Goal: Information Seeking & Learning: Learn about a topic

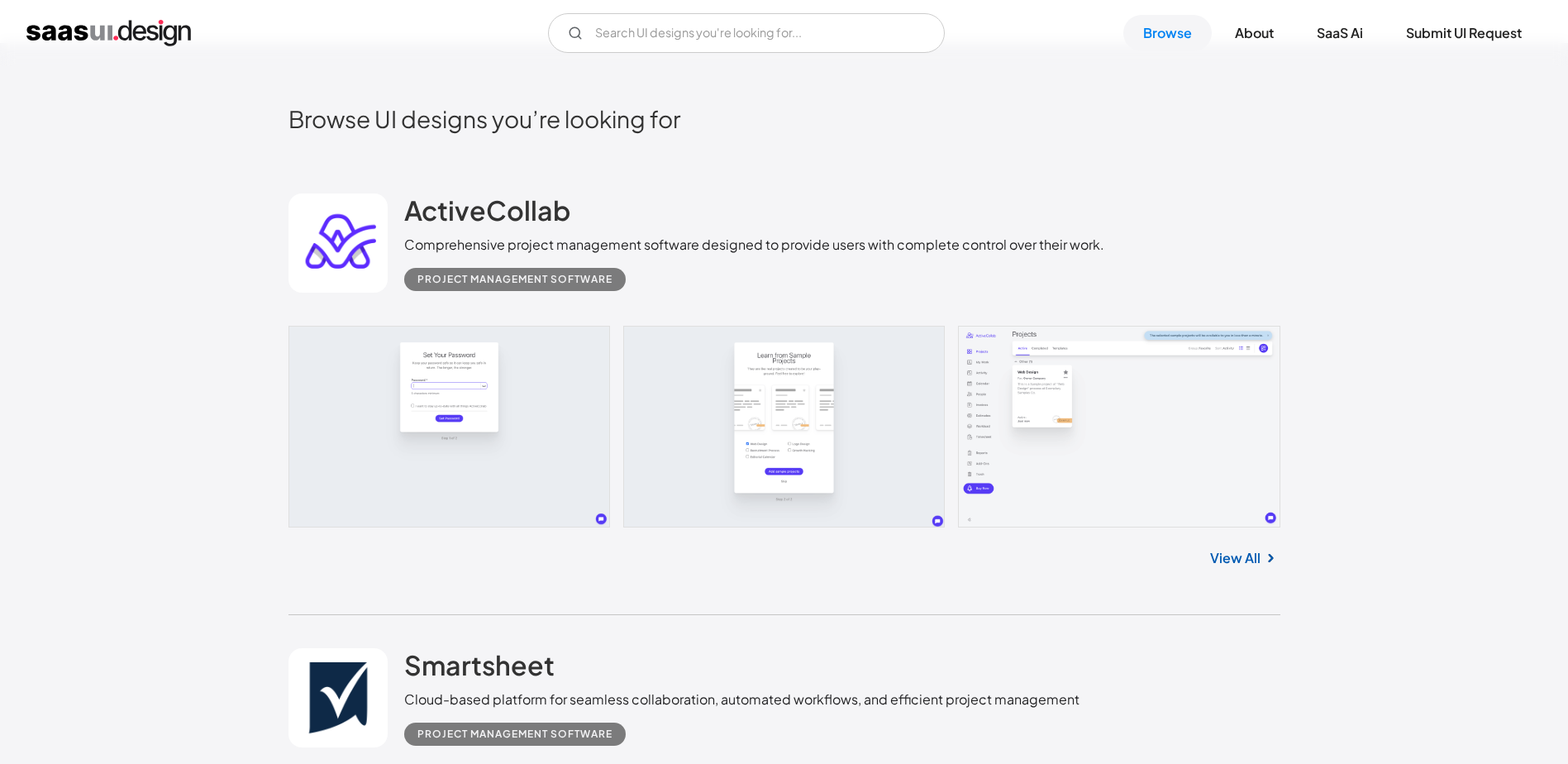
scroll to position [406, 0]
click at [1078, 443] on link at bounding box center [784, 425] width 992 height 201
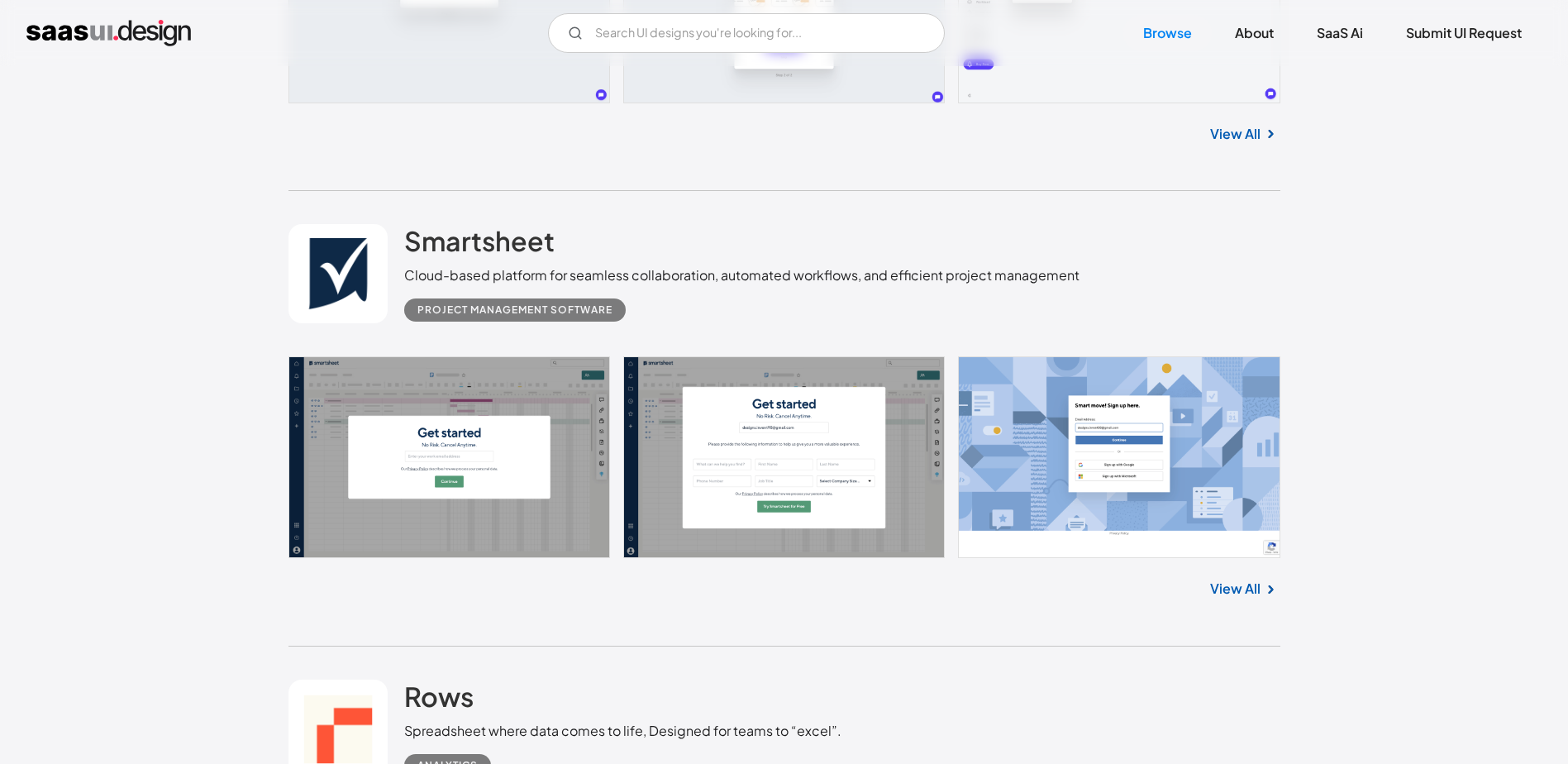
scroll to position [838, 0]
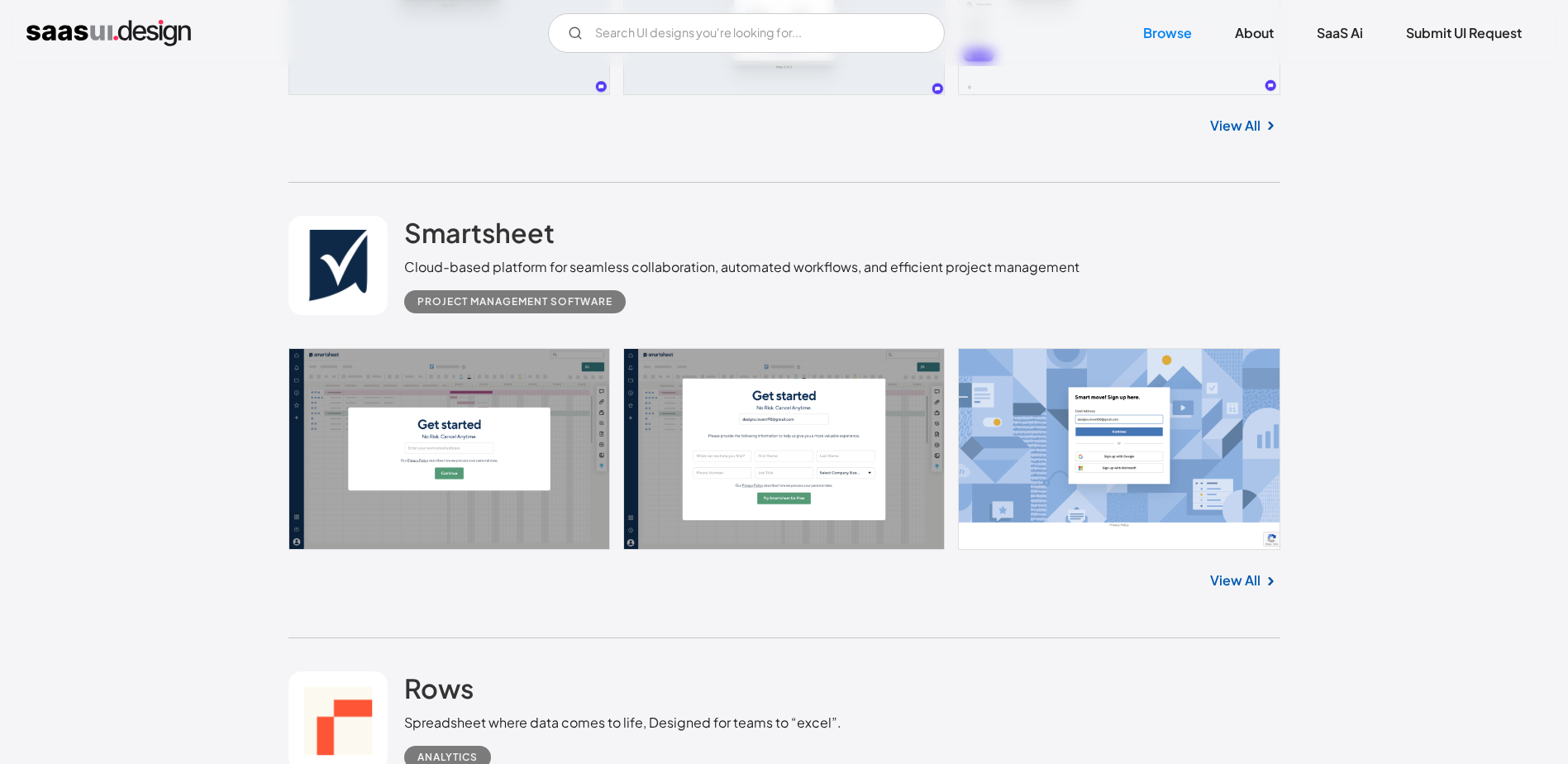
click at [1157, 470] on link at bounding box center [784, 448] width 992 height 201
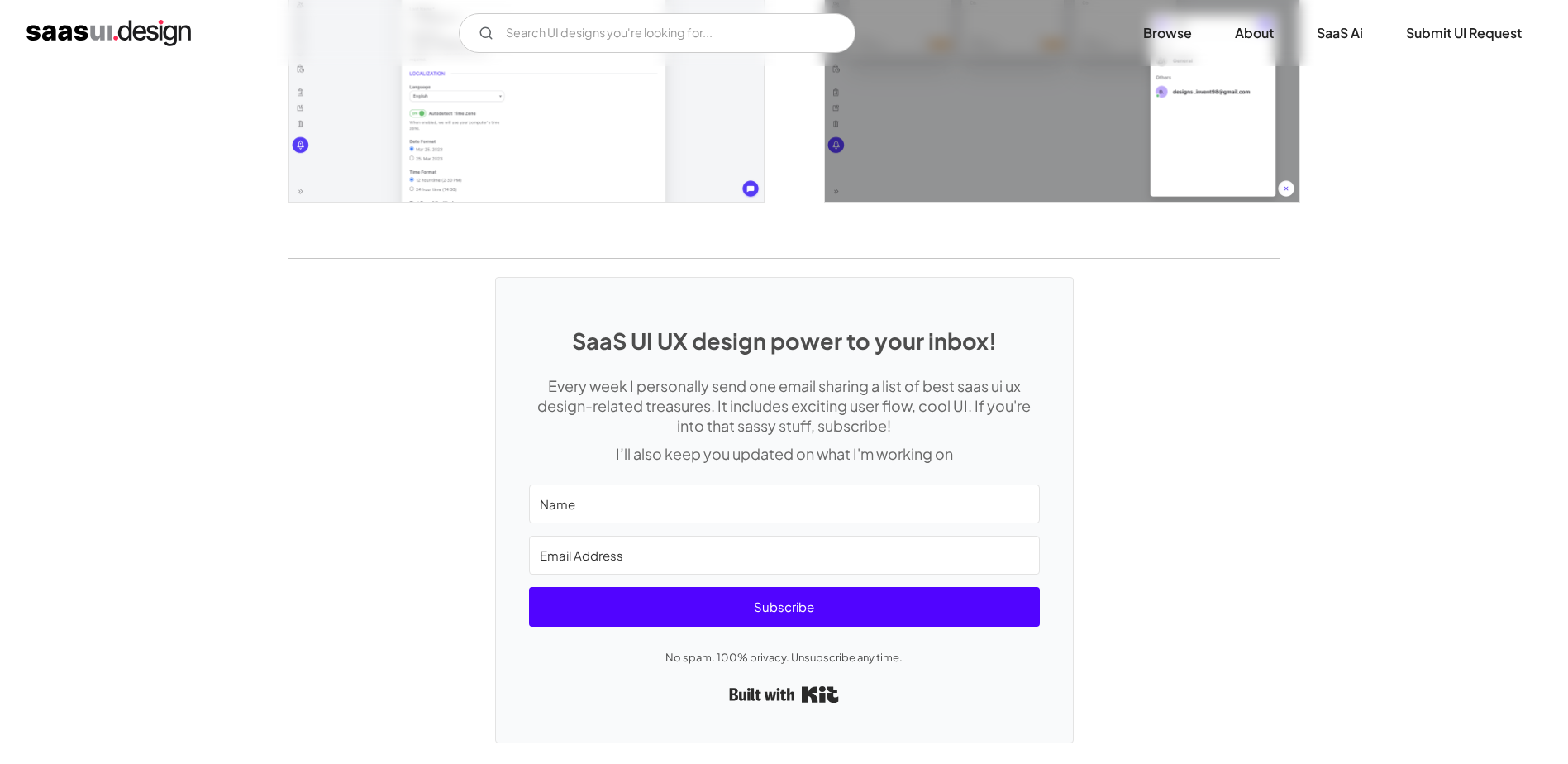
scroll to position [3783, 0]
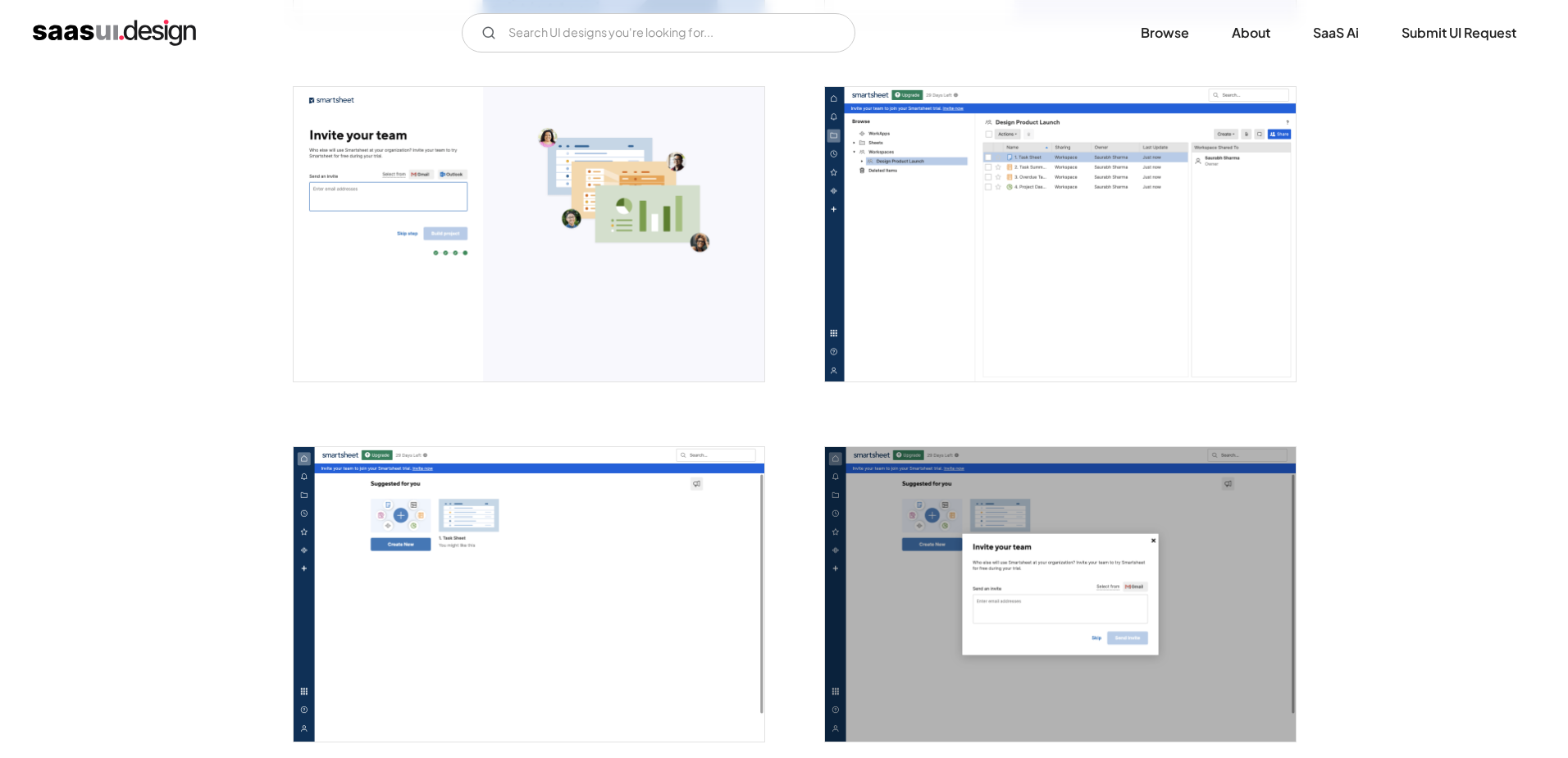
scroll to position [2097, 0]
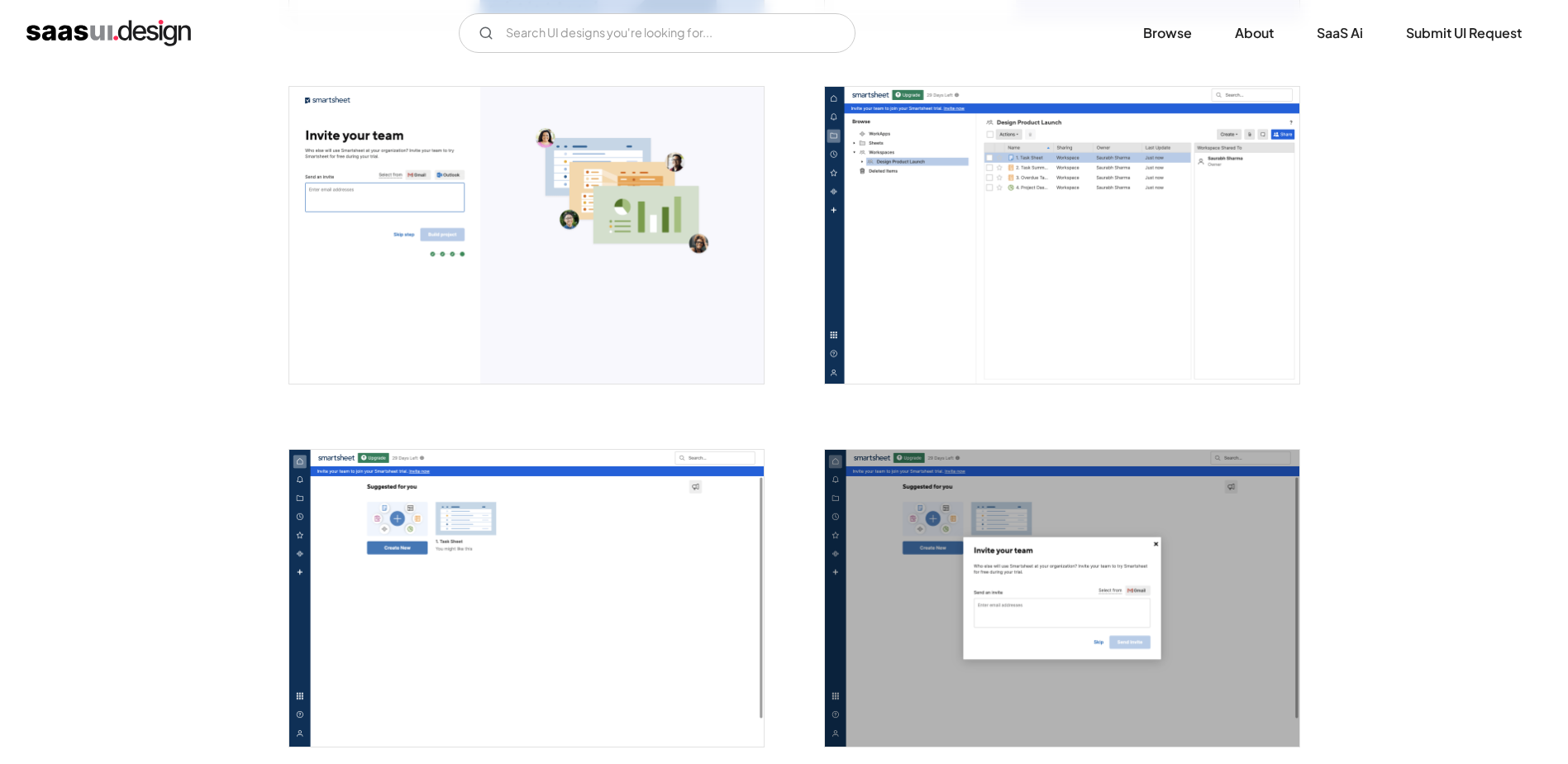
click at [929, 307] on img "open lightbox" at bounding box center [1062, 235] width 475 height 296
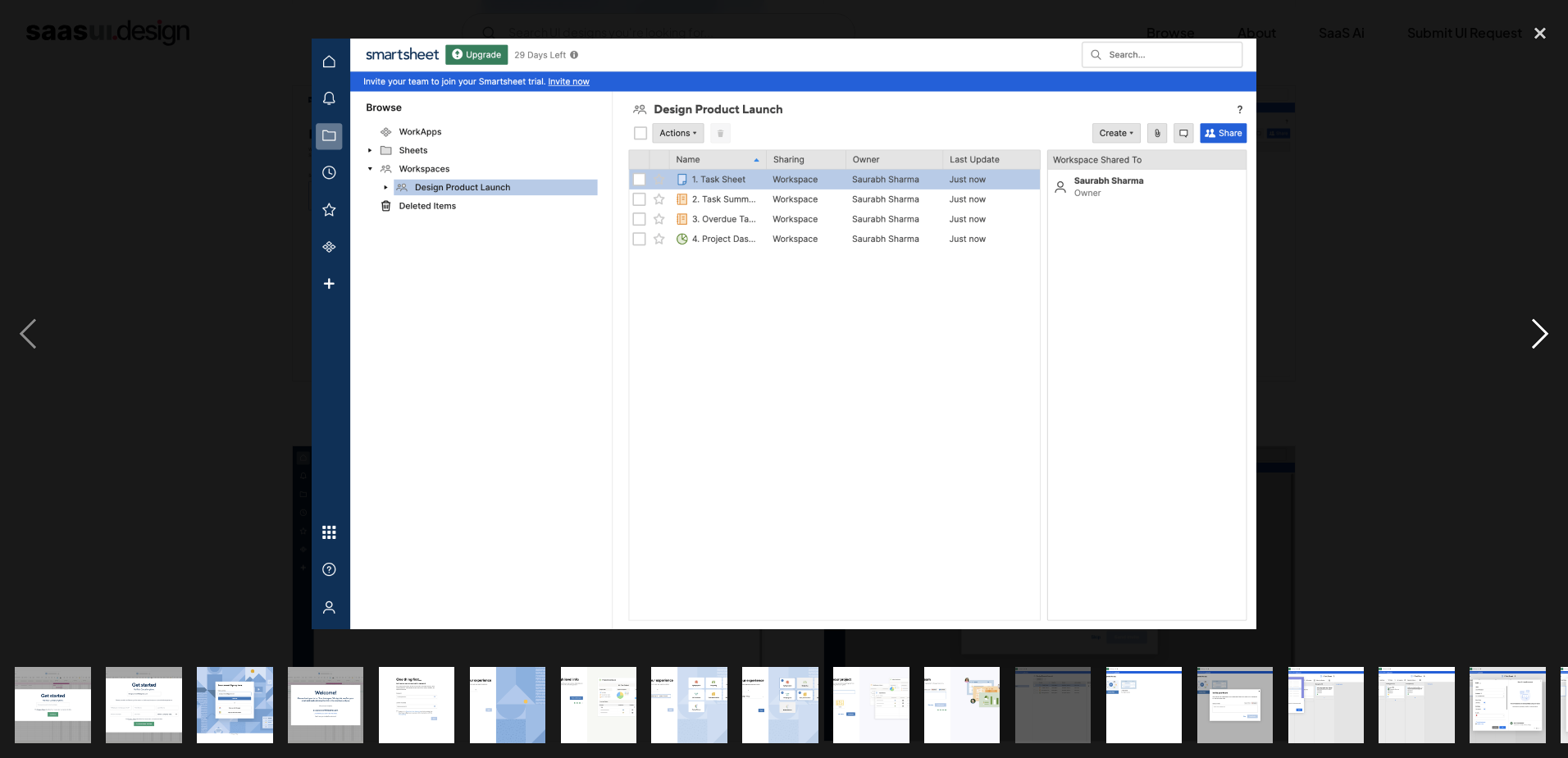
click at [1545, 343] on div "next image" at bounding box center [1540, 332] width 56 height 636
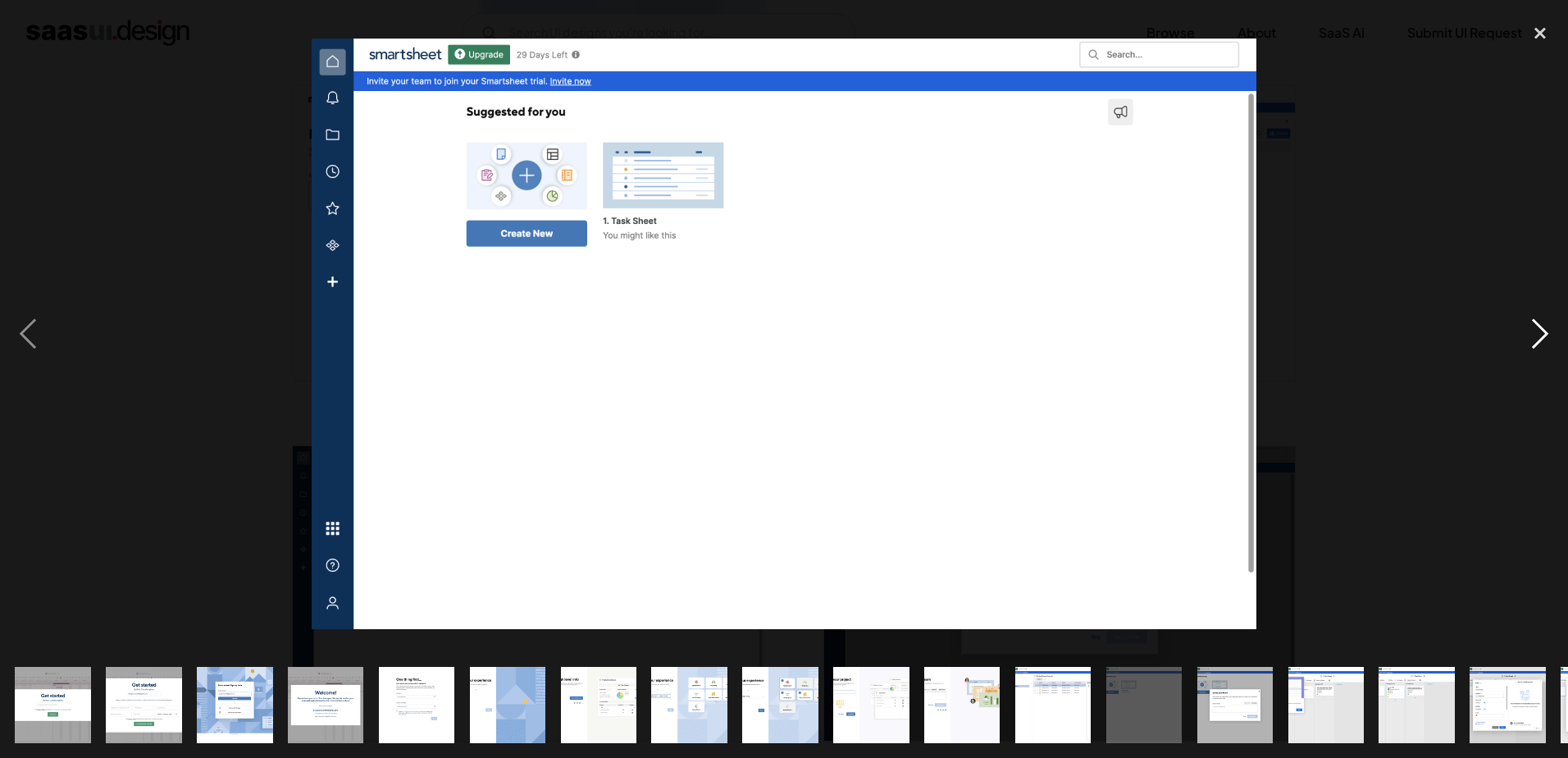
click at [1545, 343] on div "next image" at bounding box center [1540, 332] width 56 height 636
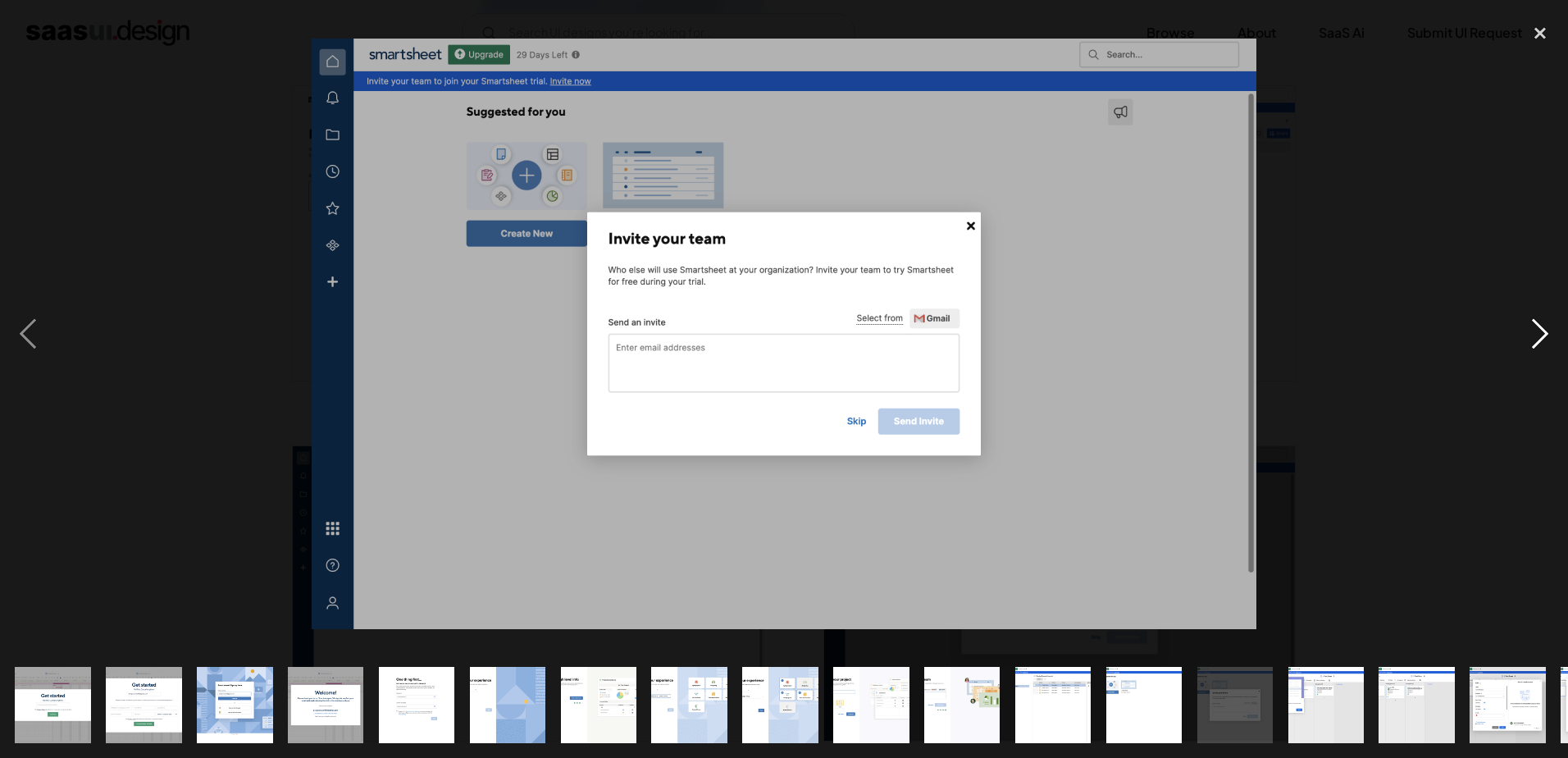
click at [1545, 343] on div "next image" at bounding box center [1540, 332] width 56 height 636
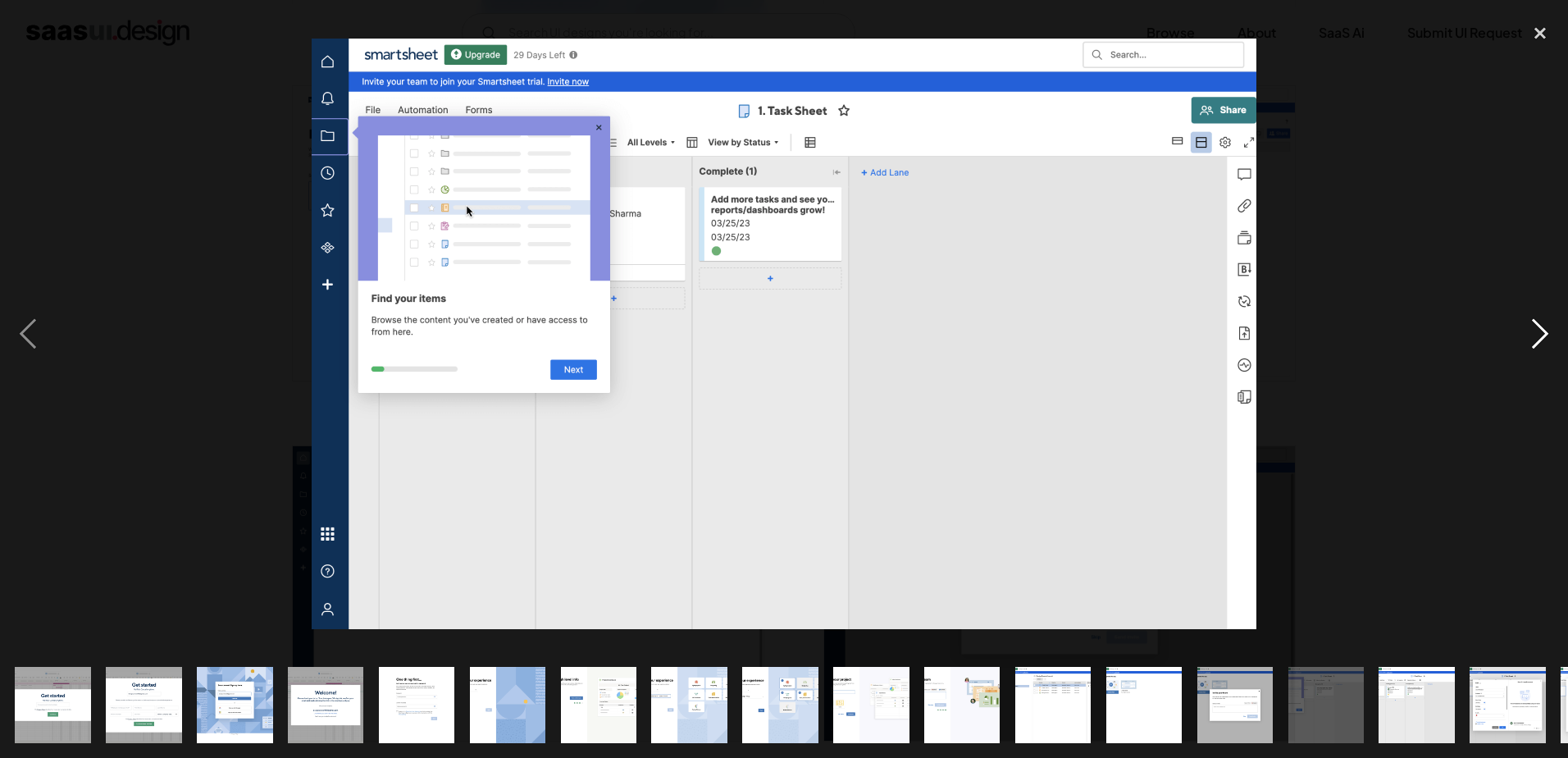
click at [1545, 343] on div "next image" at bounding box center [1540, 332] width 56 height 636
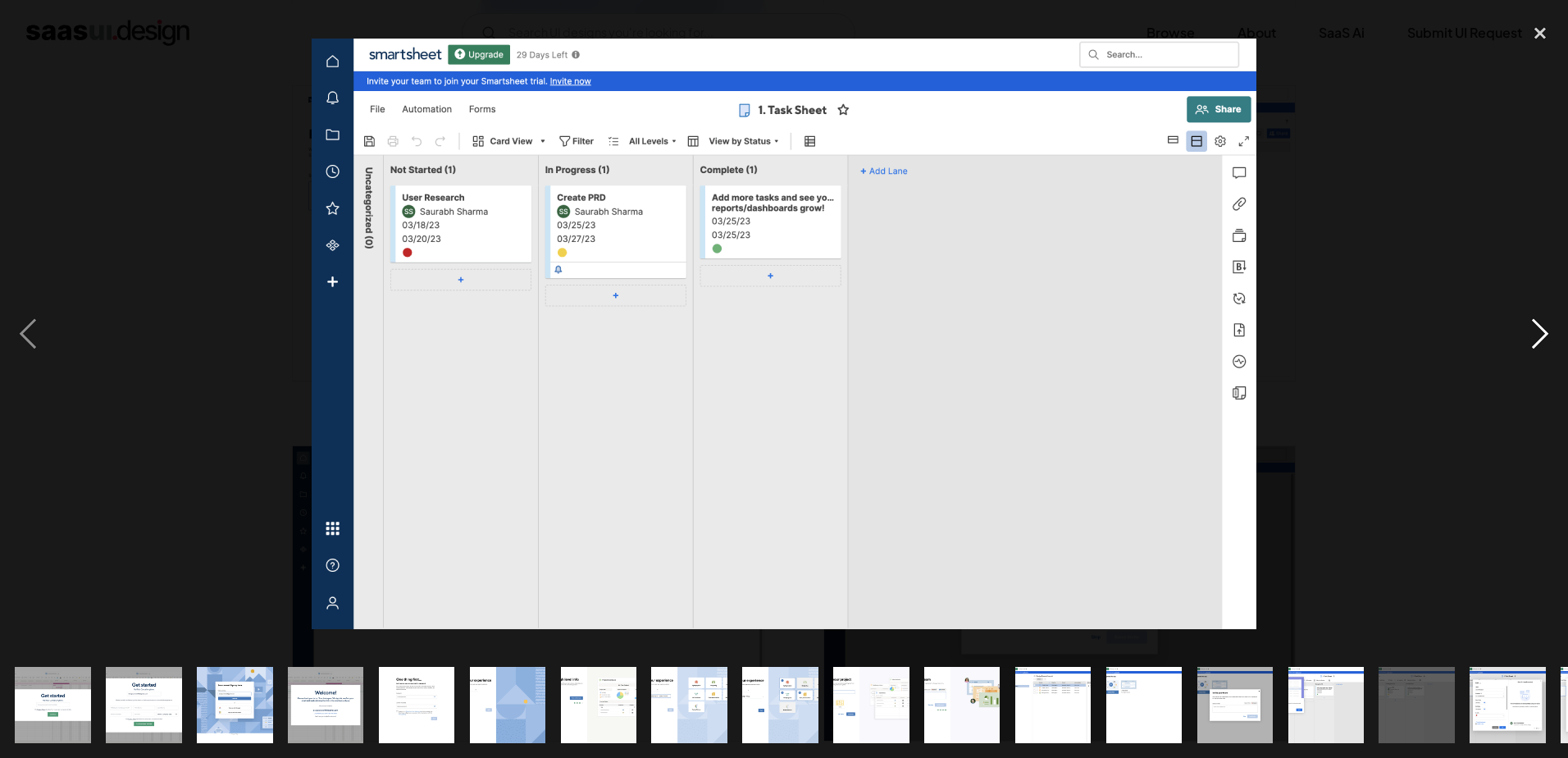
click at [1545, 343] on div "next image" at bounding box center [1540, 332] width 56 height 636
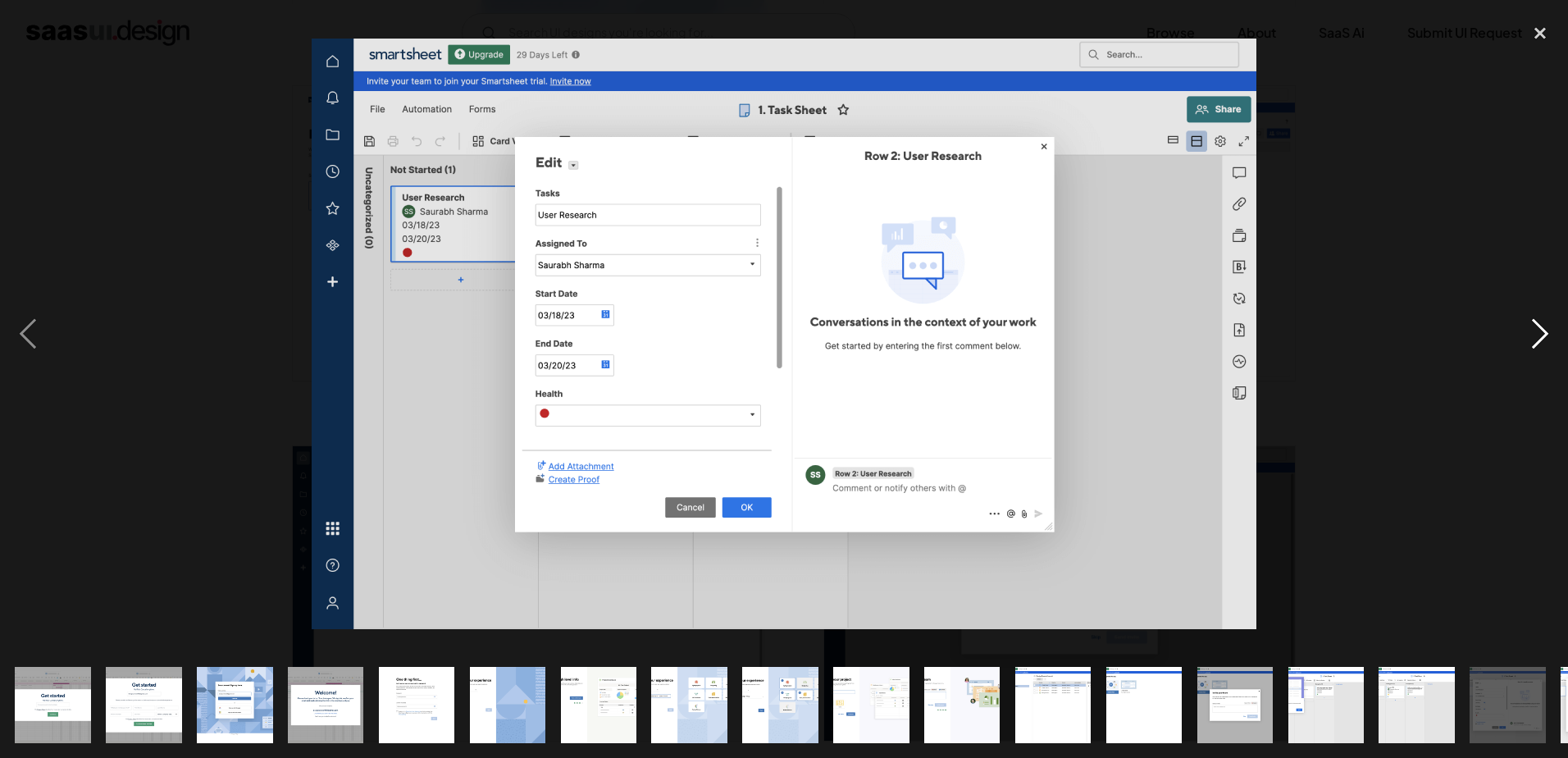
click at [1545, 343] on div "next image" at bounding box center [1540, 332] width 56 height 636
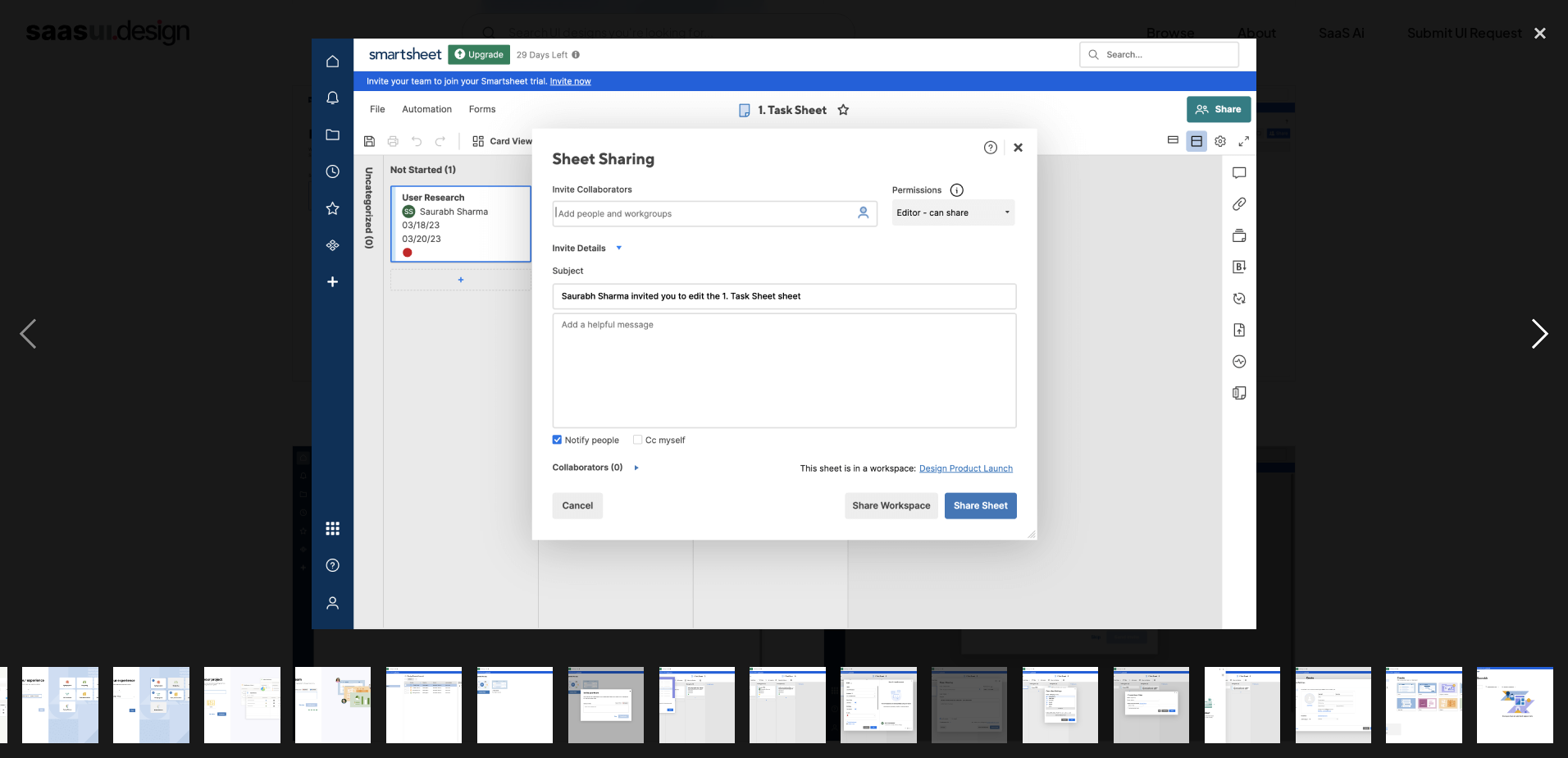
scroll to position [0, 629]
click at [1545, 343] on div "next image" at bounding box center [1540, 332] width 56 height 636
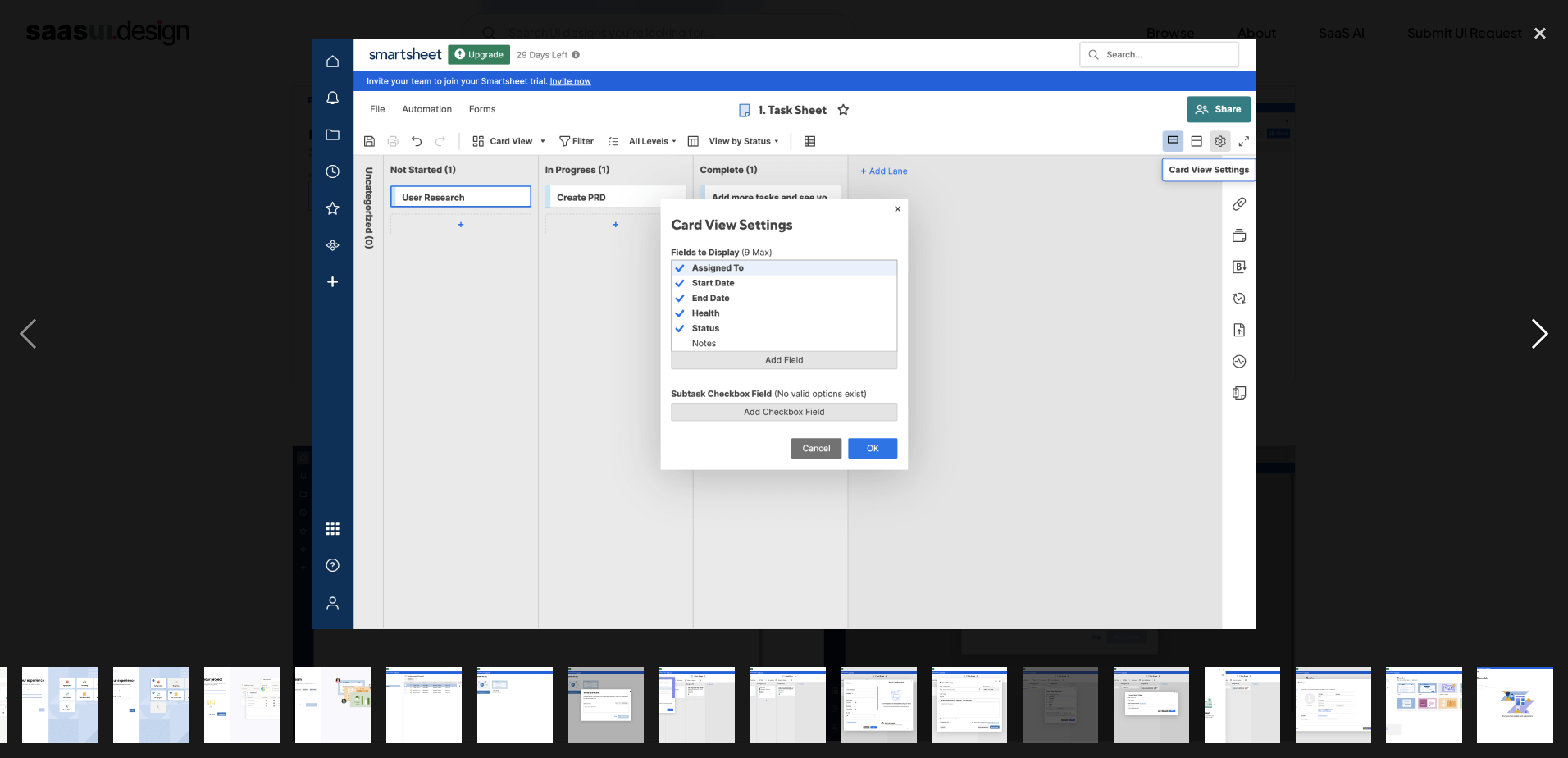
click at [1545, 343] on div "next image" at bounding box center [1540, 332] width 56 height 636
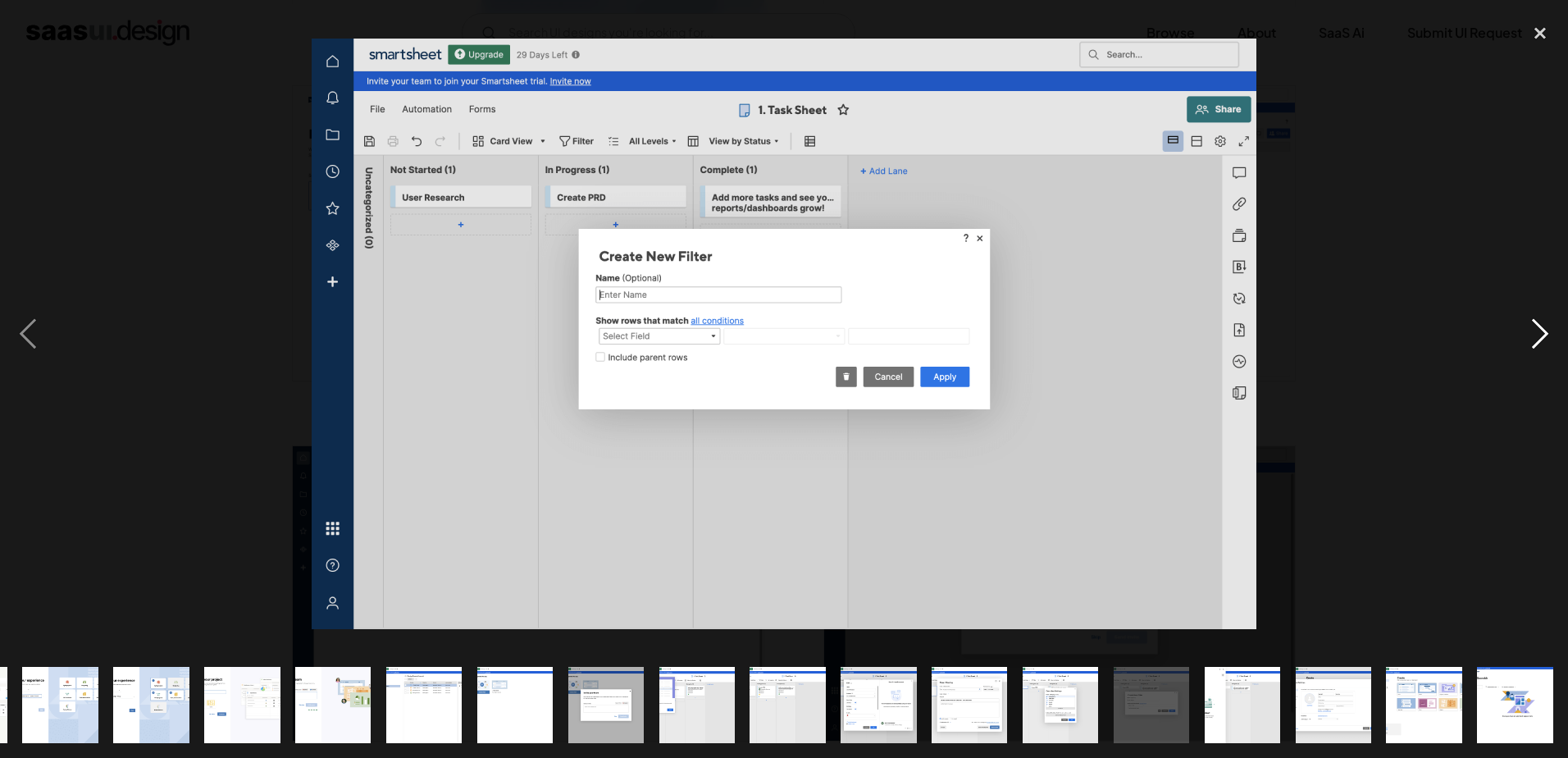
click at [1545, 343] on div "next image" at bounding box center [1540, 332] width 56 height 636
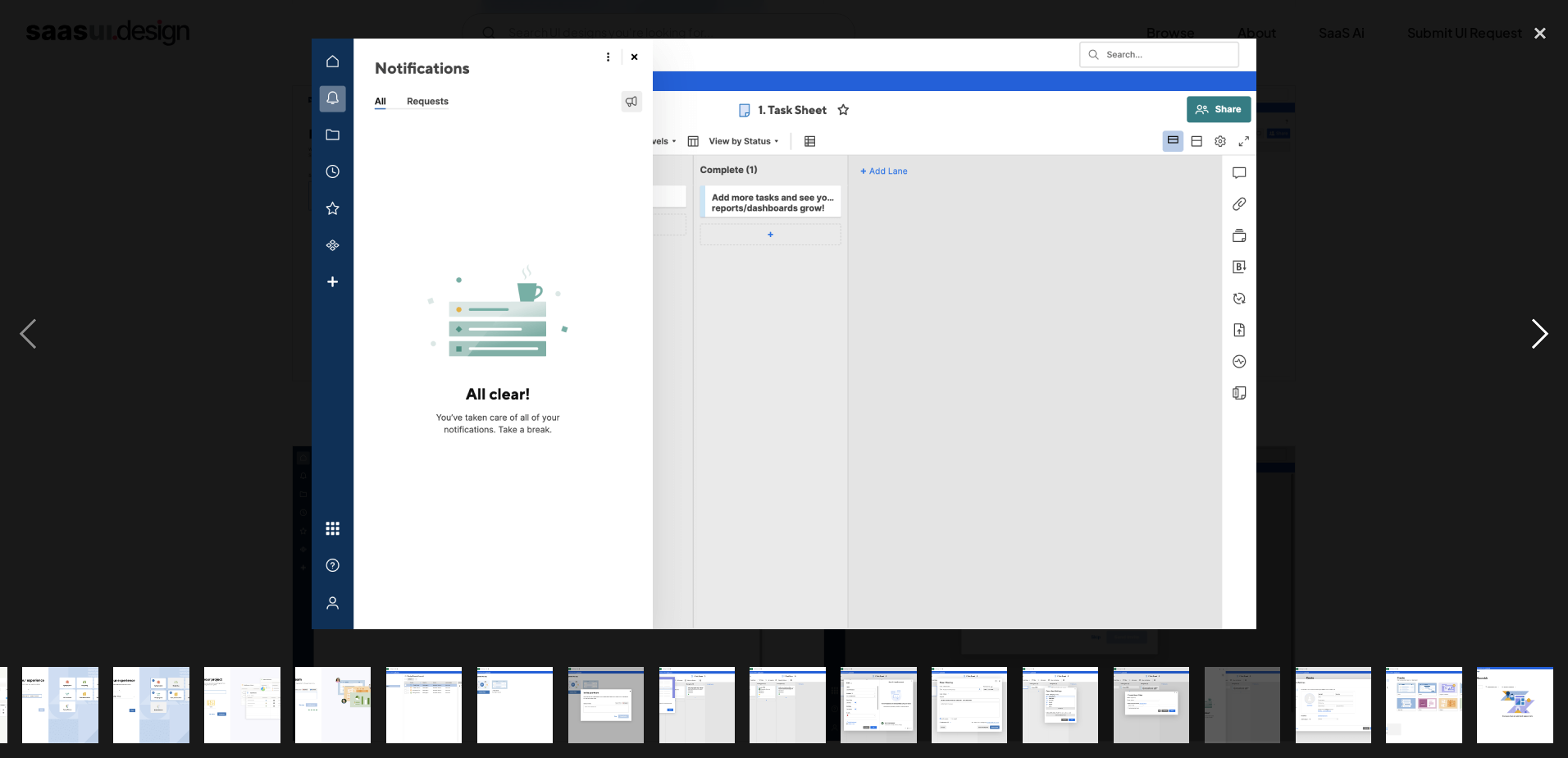
click at [1545, 343] on div "next image" at bounding box center [1540, 332] width 56 height 636
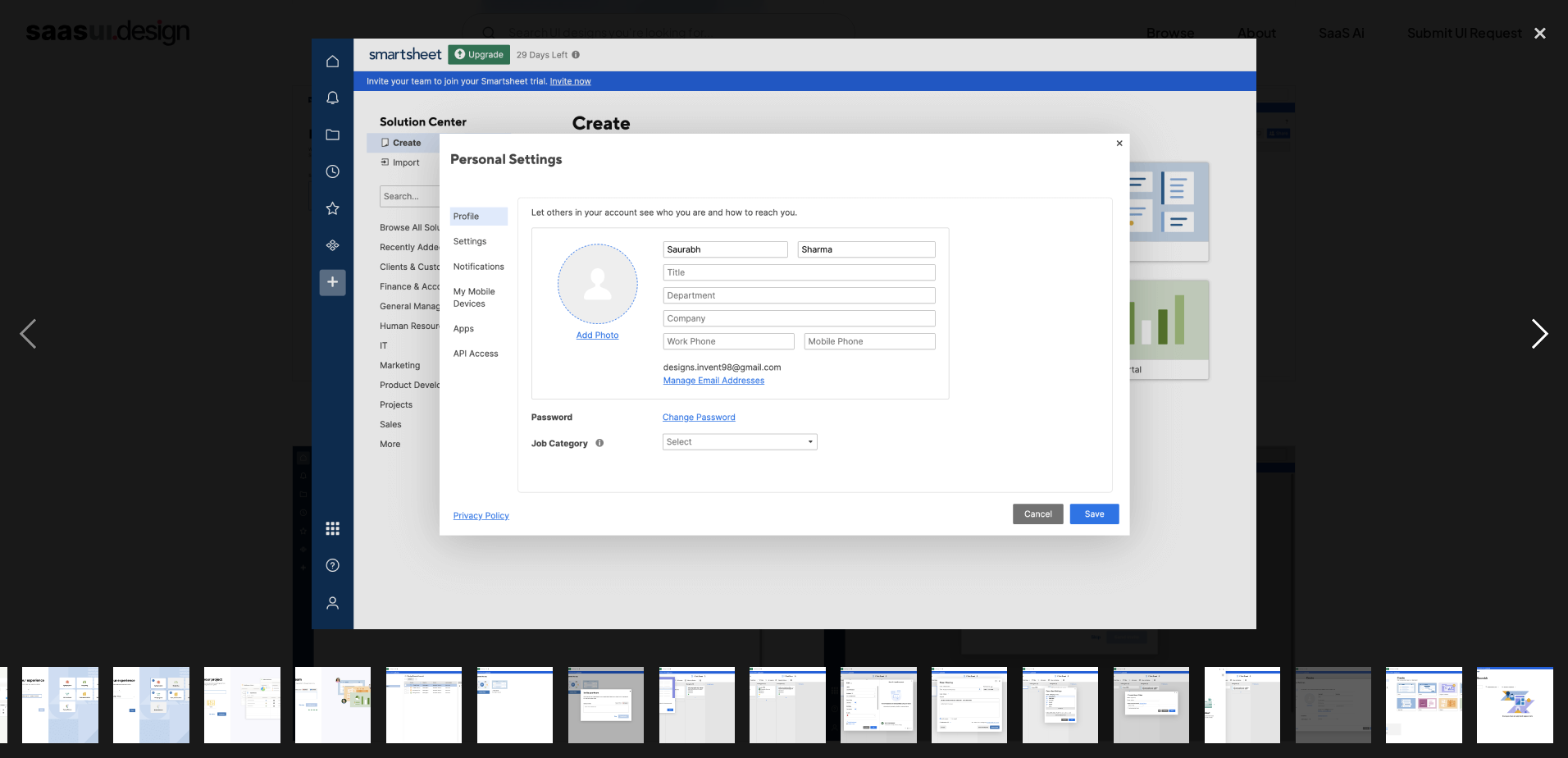
click at [1545, 343] on div "next image" at bounding box center [1540, 332] width 56 height 636
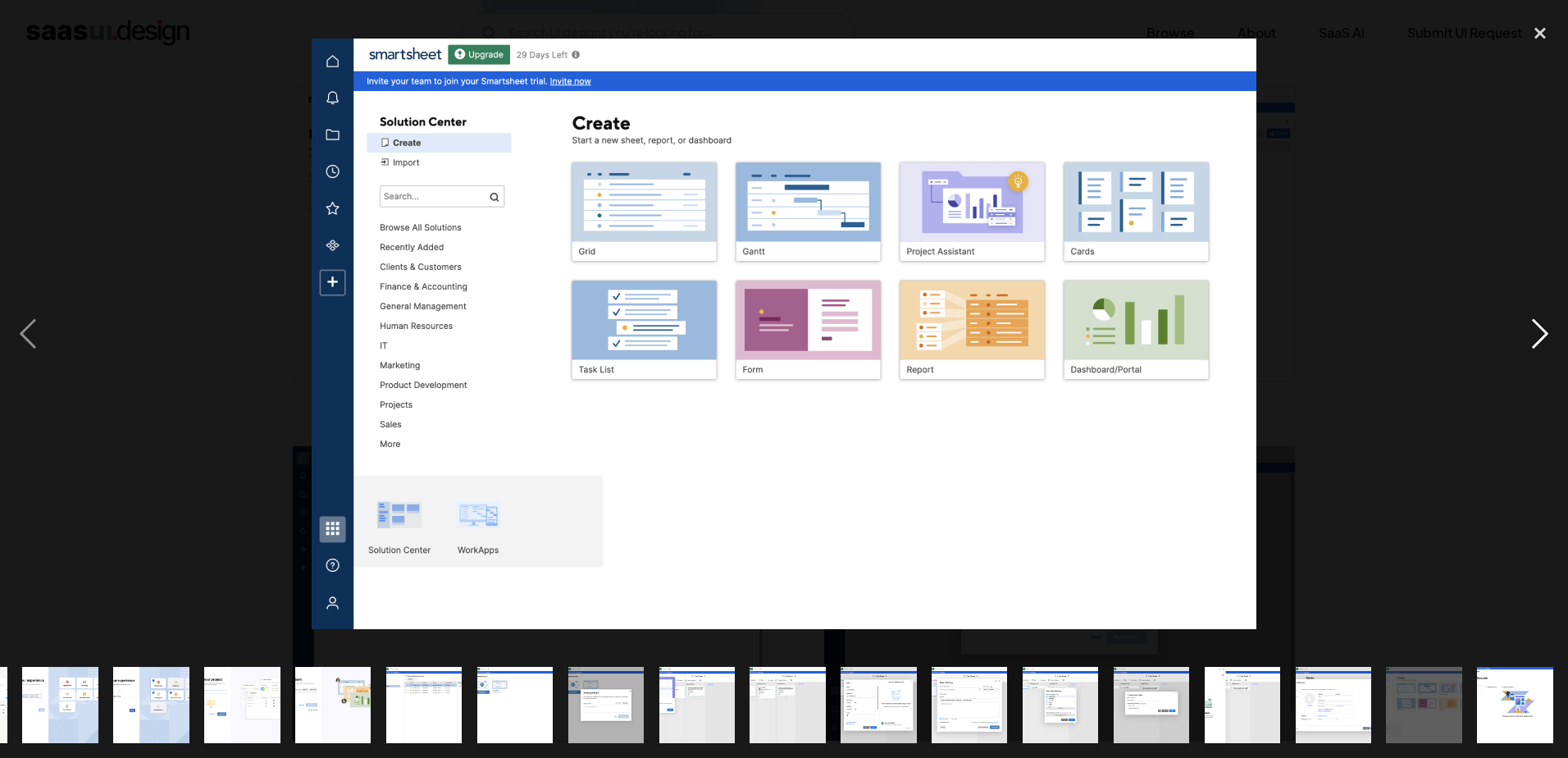
click at [1545, 343] on div "next image" at bounding box center [1540, 332] width 56 height 636
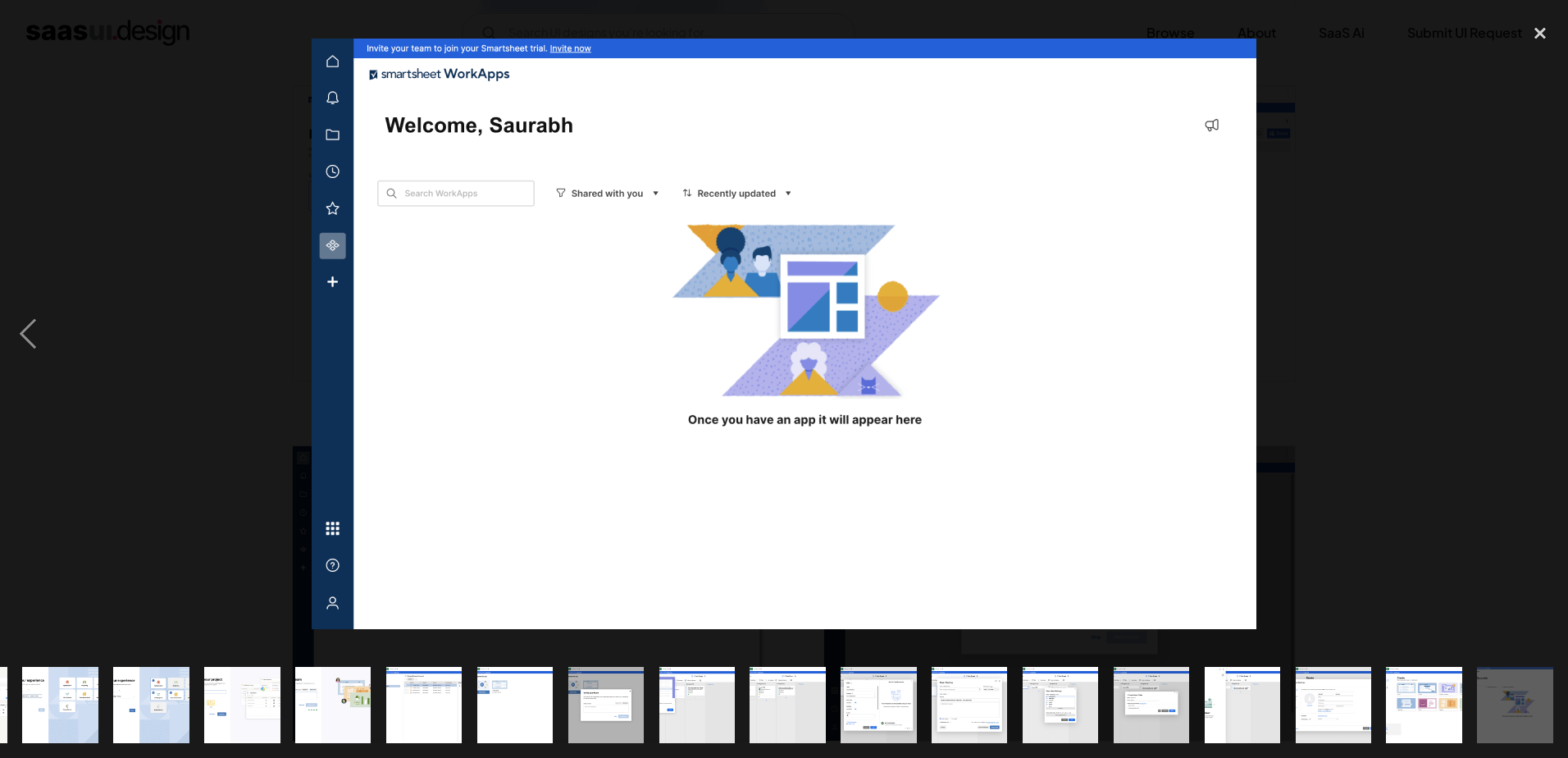
click at [1545, 343] on div "next image" at bounding box center [1540, 332] width 56 height 636
click at [10, 320] on div "previous image" at bounding box center [28, 332] width 56 height 636
